Goal: Task Accomplishment & Management: Manage account settings

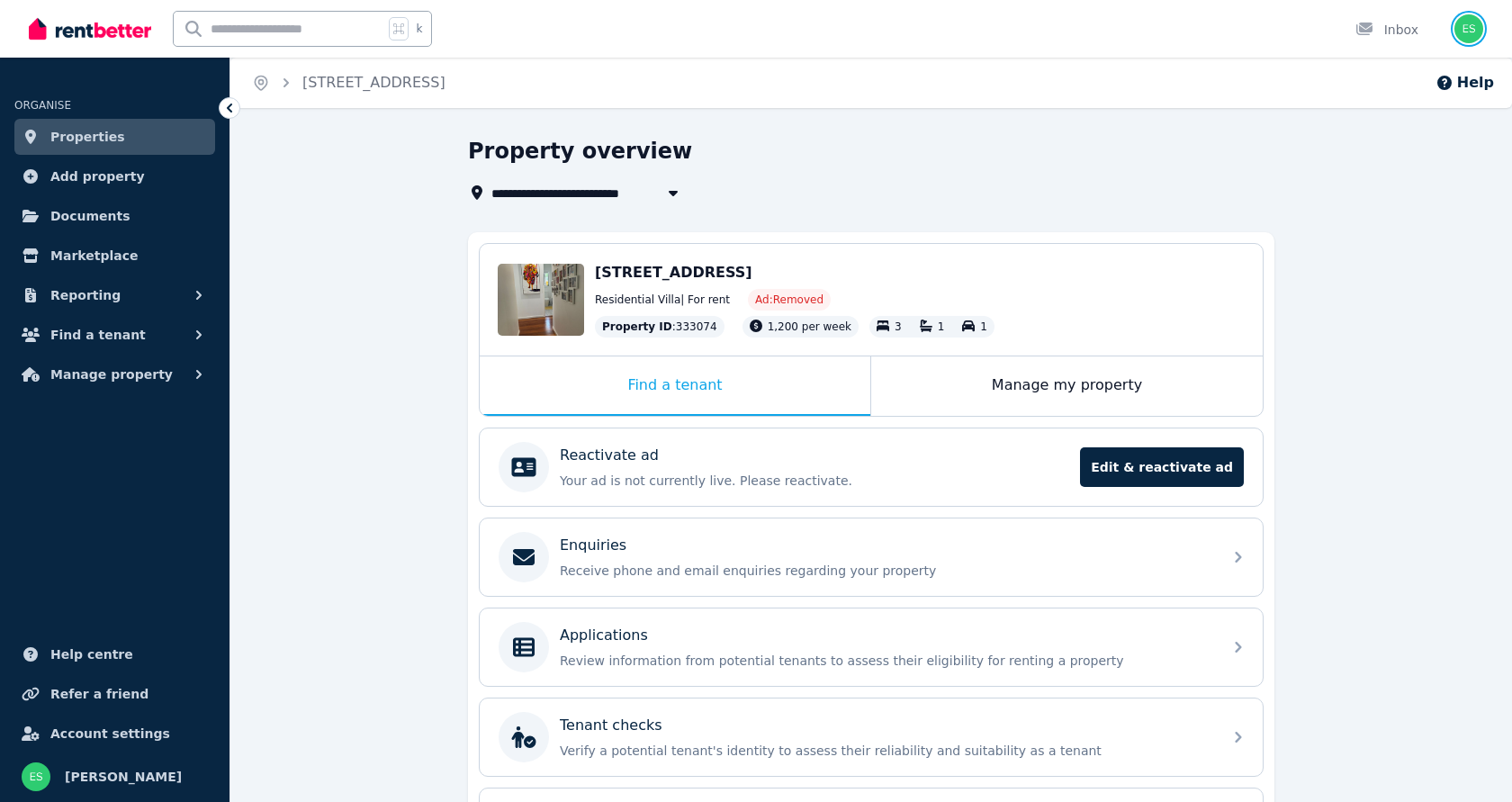
click at [1475, 39] on img "button" at bounding box center [1469, 28] width 28 height 28
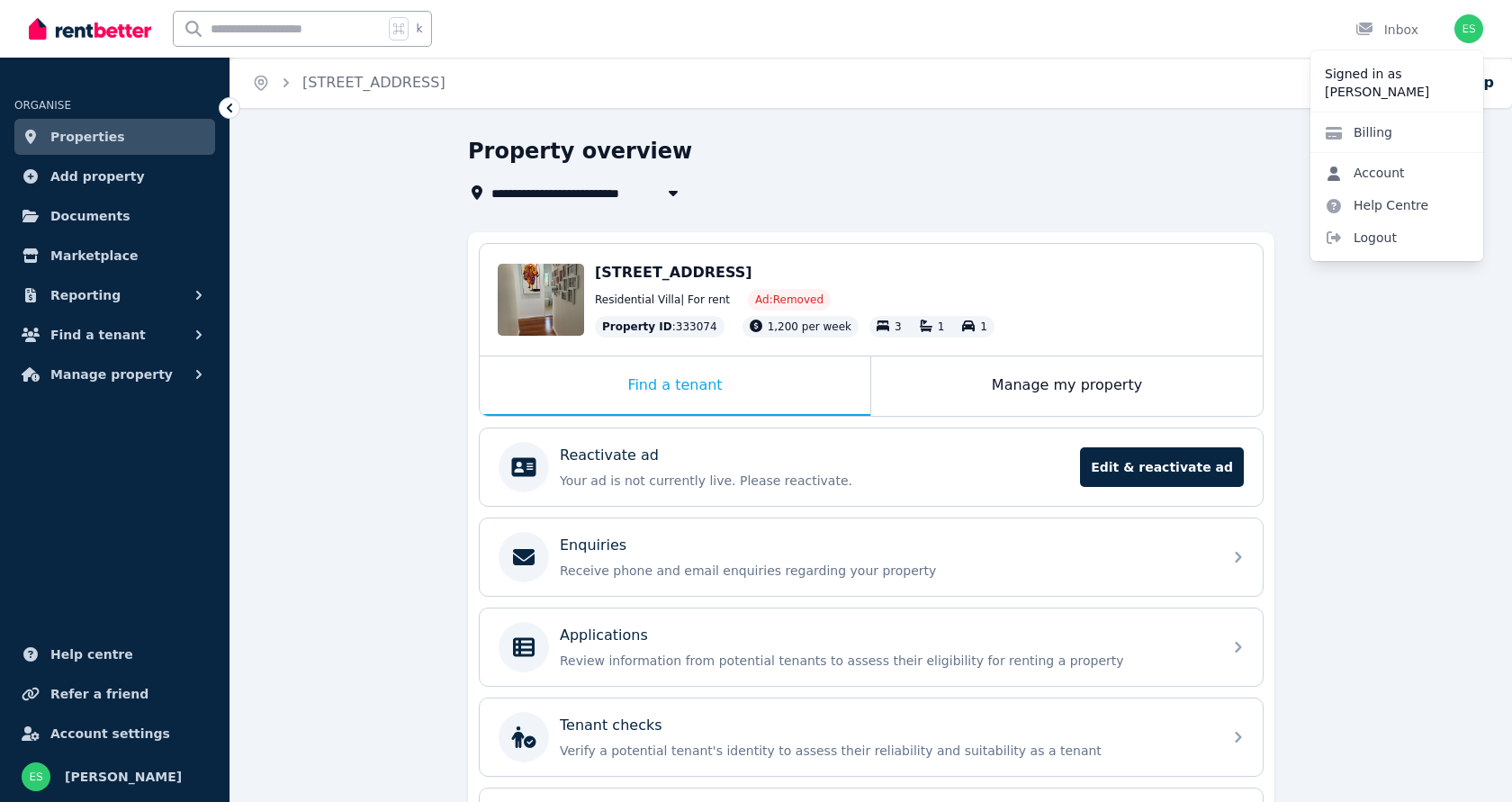
click at [1373, 171] on link "Account" at bounding box center [1365, 173] width 109 height 32
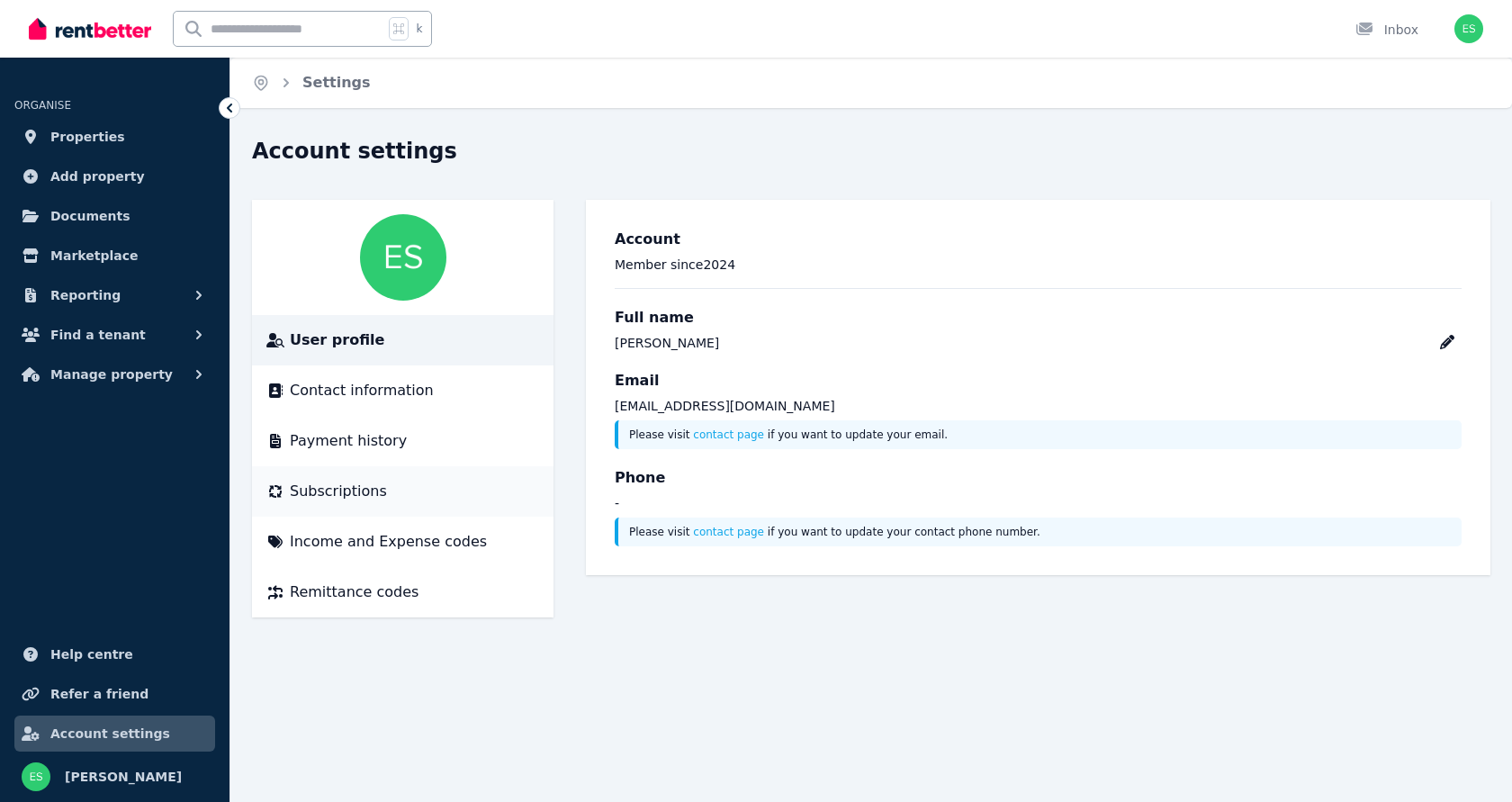
click at [339, 479] on li "Subscriptions" at bounding box center [403, 491] width 302 height 50
click at [326, 488] on span "Subscriptions" at bounding box center [338, 491] width 97 height 22
click at [327, 489] on span "Subscriptions" at bounding box center [338, 491] width 97 height 22
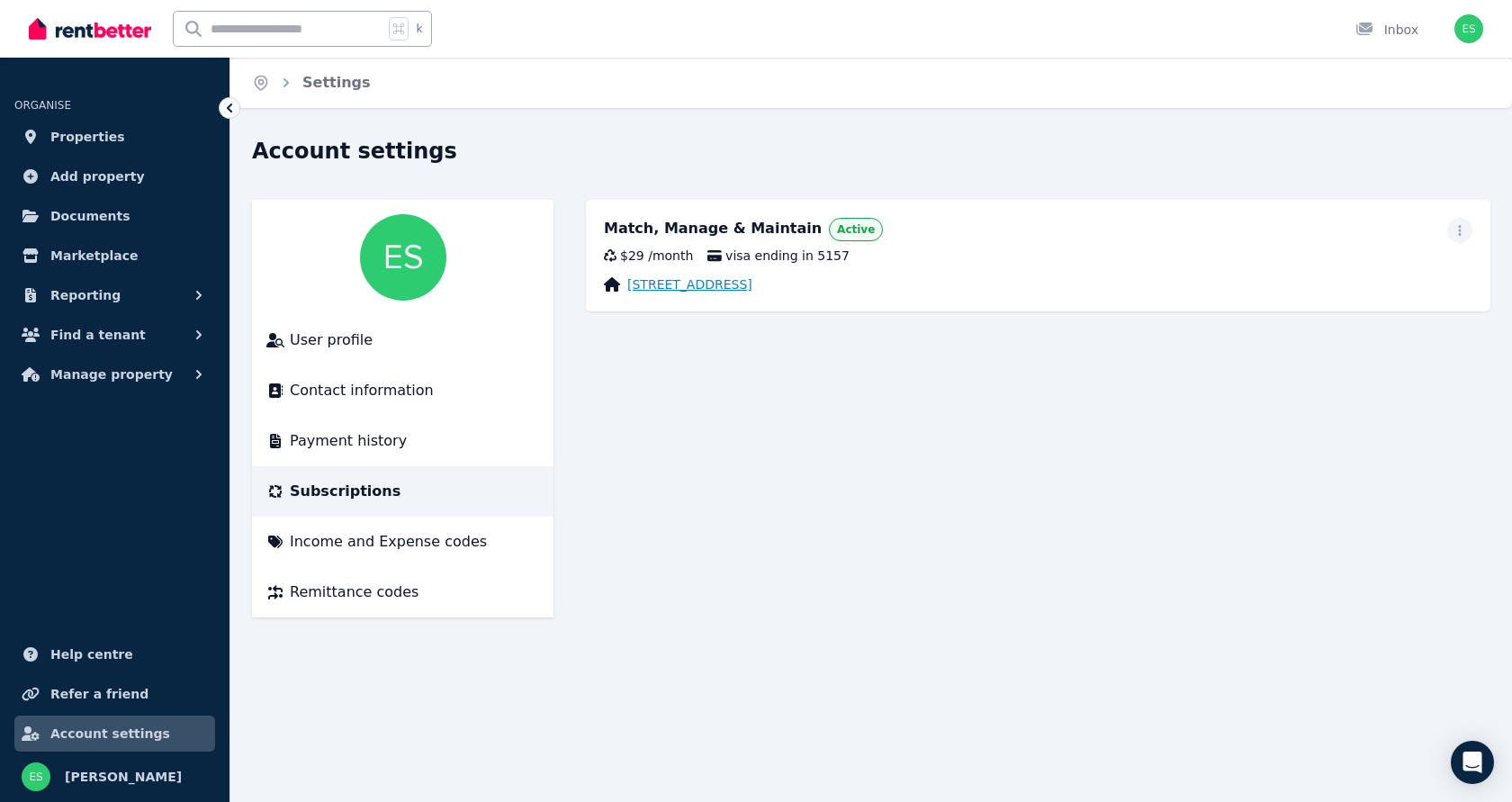
click at [752, 280] on link "[STREET_ADDRESS]" at bounding box center [690, 284] width 126 height 18
click at [1011, 256] on div "$29 / month visa ending in 5157" at bounding box center [1038, 256] width 869 height 18
click at [1463, 229] on icon "button" at bounding box center [1460, 230] width 15 height 13
click at [1346, 326] on button "Cancel plan" at bounding box center [1365, 336] width 216 height 36
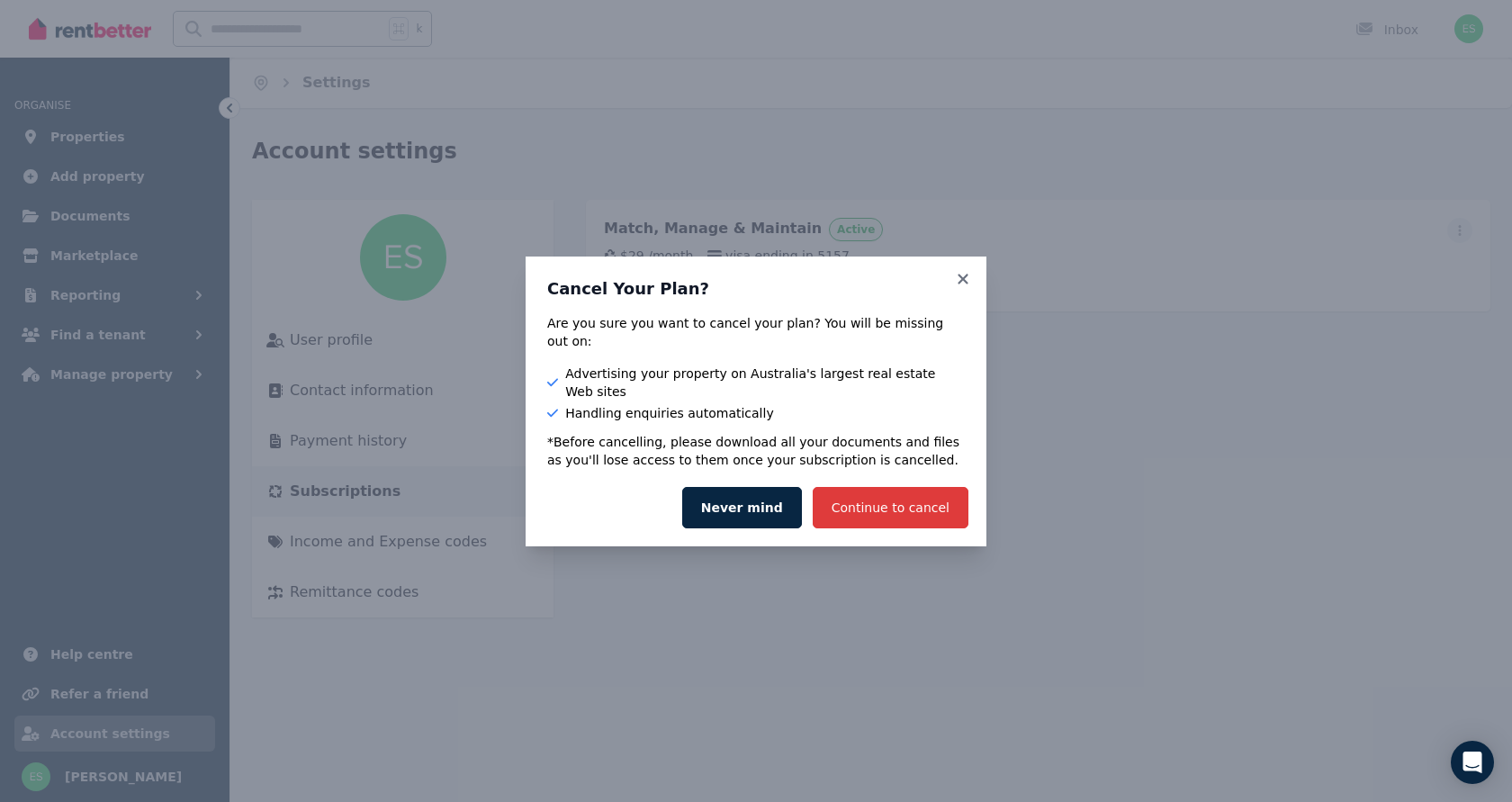
click at [890, 487] on button "Continue to cancel" at bounding box center [890, 508] width 156 height 41
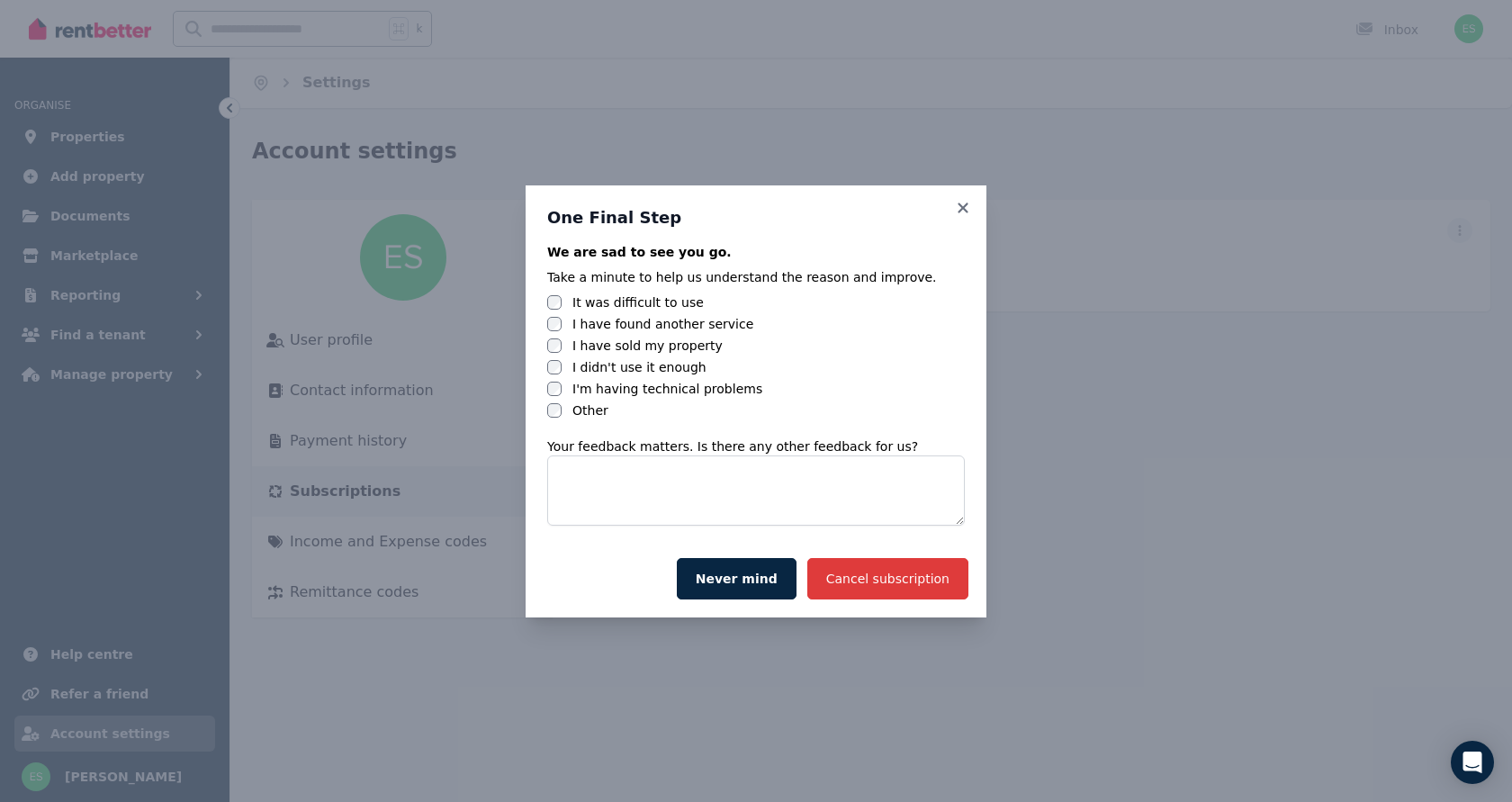
click at [923, 578] on button "Cancel subscription" at bounding box center [887, 578] width 161 height 41
